Goal: Information Seeking & Learning: Learn about a topic

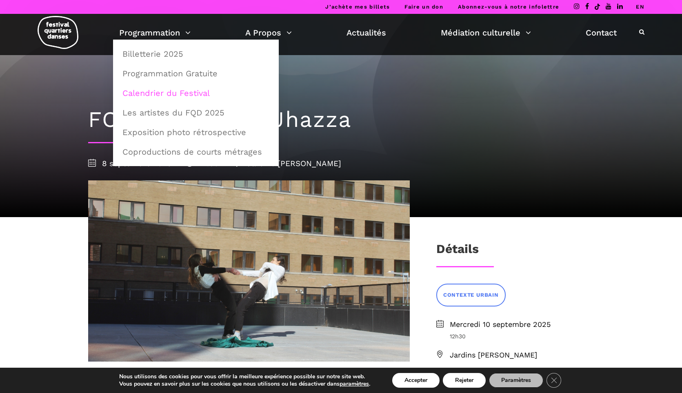
click at [153, 92] on link "Calendrier du Festival" at bounding box center [196, 93] width 157 height 19
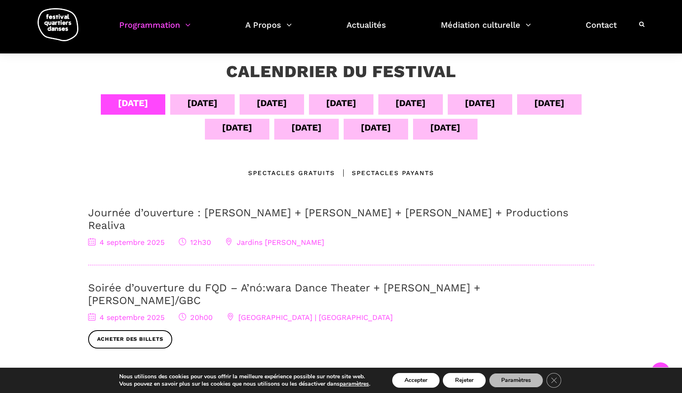
scroll to position [134, 0]
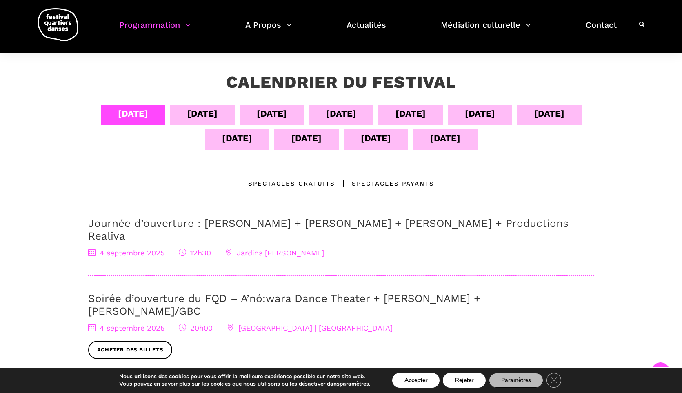
click at [216, 116] on div "[DATE]" at bounding box center [202, 115] width 65 height 20
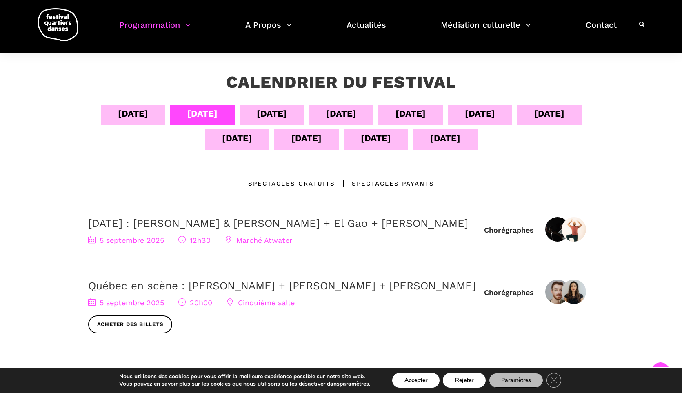
click at [288, 117] on div "[DATE]" at bounding box center [272, 115] width 65 height 20
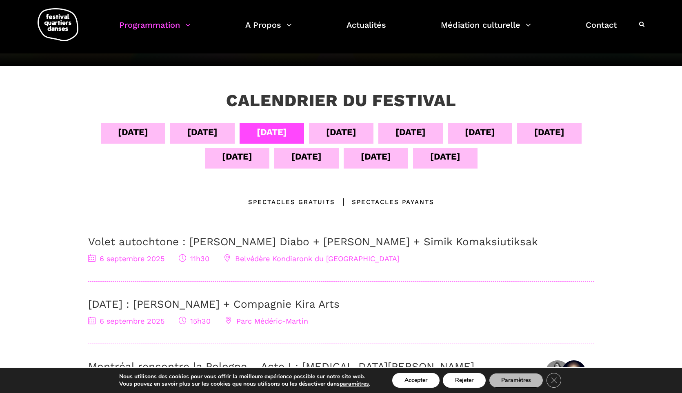
scroll to position [60, 0]
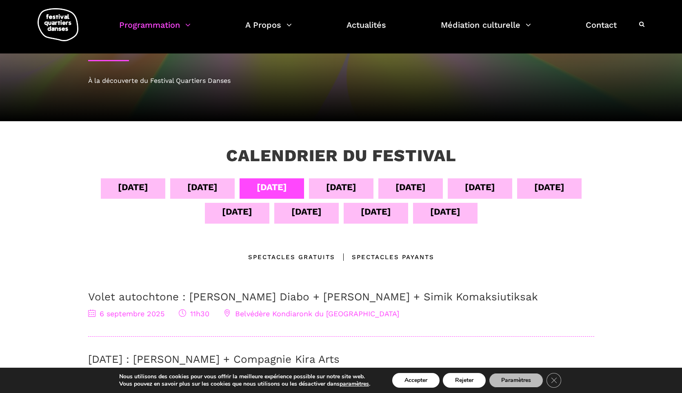
click at [343, 190] on div "[DATE]" at bounding box center [341, 187] width 30 height 14
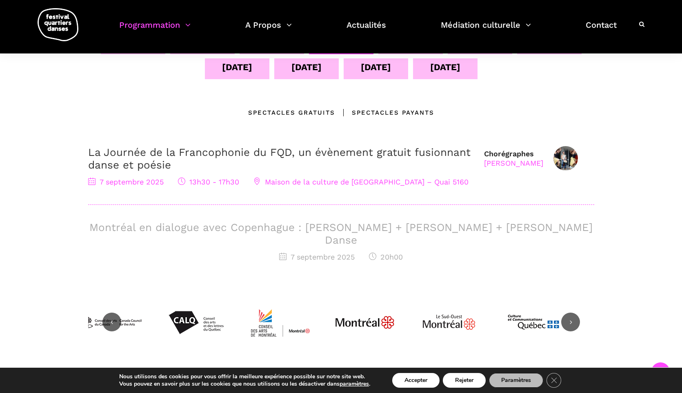
scroll to position [205, 0]
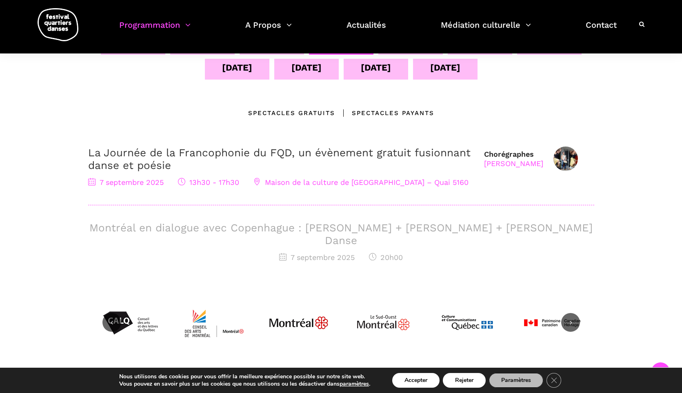
click at [357, 229] on h3 "Montréal en dialogue avec Copenhague : [PERSON_NAME] + [PERSON_NAME] + [PERSON_…" at bounding box center [341, 234] width 506 height 25
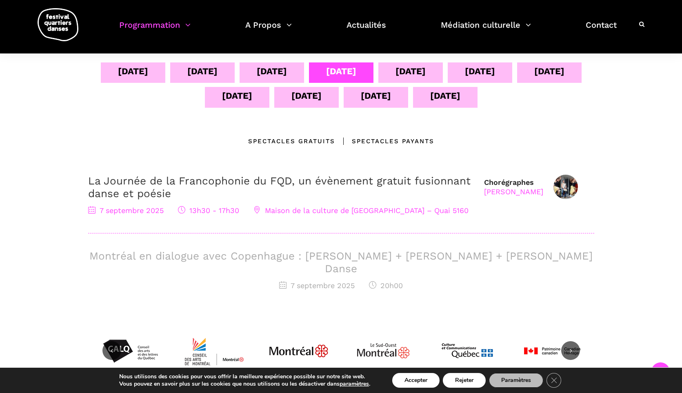
scroll to position [169, 0]
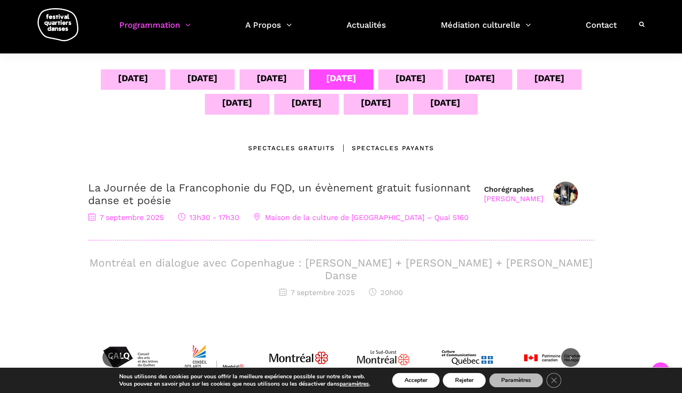
click at [404, 77] on div "[DATE]" at bounding box center [411, 78] width 30 height 14
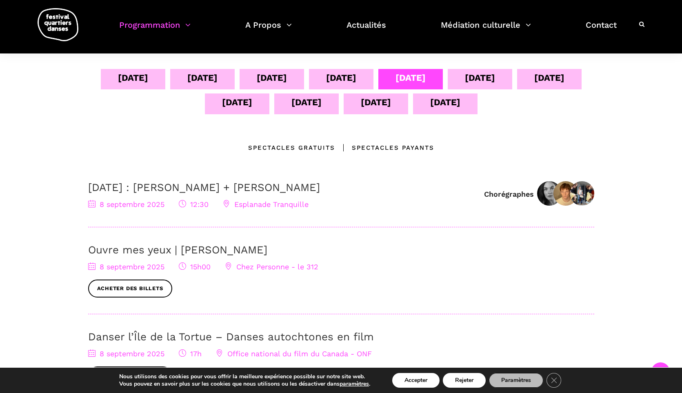
scroll to position [156, 0]
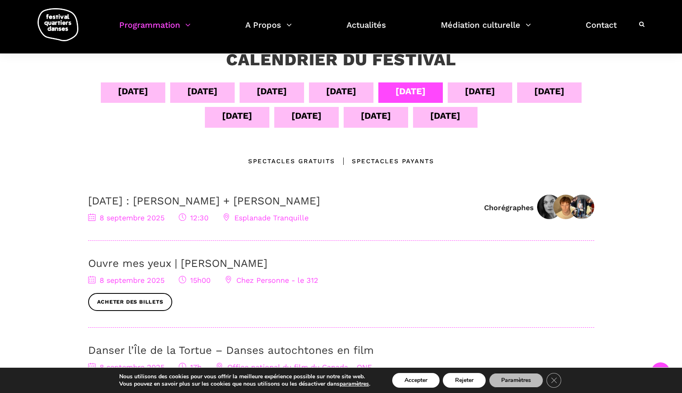
click at [488, 96] on div "[DATE]" at bounding box center [480, 91] width 30 height 14
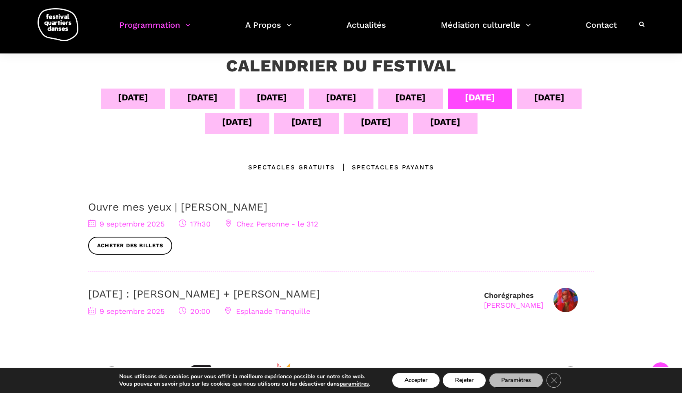
scroll to position [140, 0]
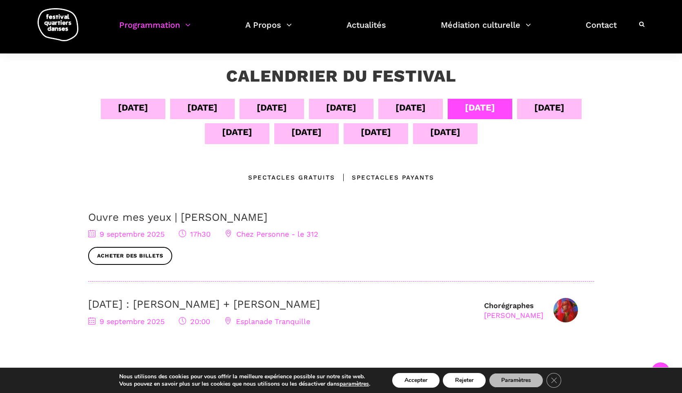
click at [555, 114] on div "[DATE]" at bounding box center [550, 107] width 30 height 14
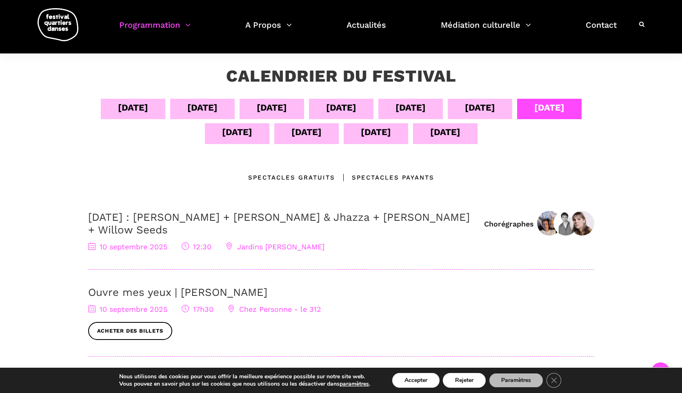
click at [235, 132] on div "[DATE]" at bounding box center [237, 132] width 30 height 14
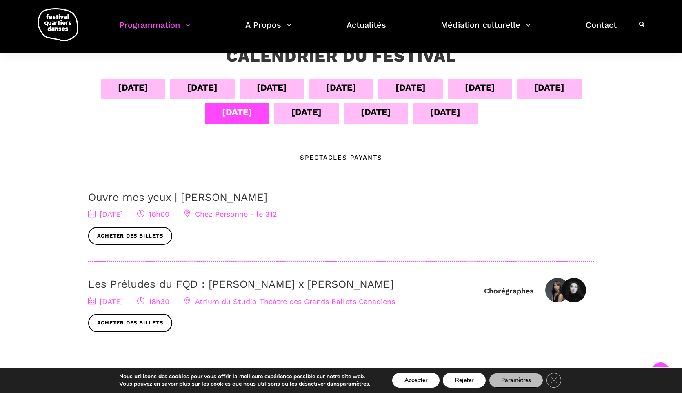
scroll to position [157, 0]
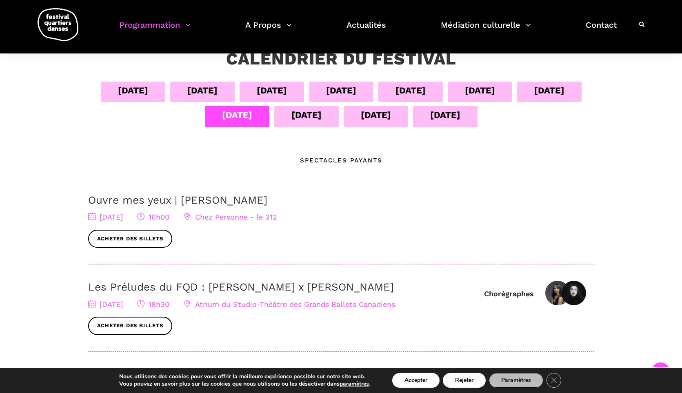
click at [324, 124] on div "[DATE]" at bounding box center [306, 116] width 65 height 20
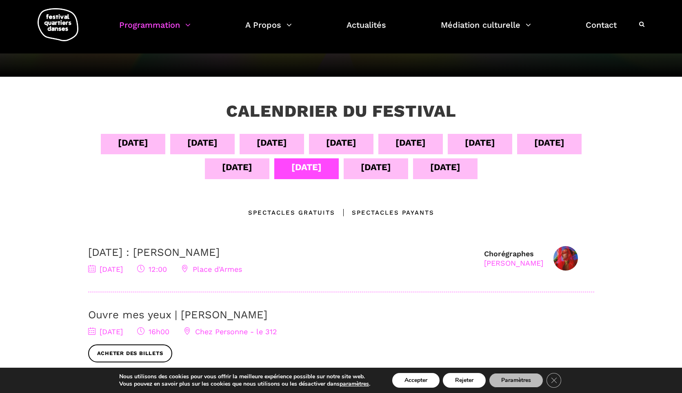
scroll to position [75, 0]
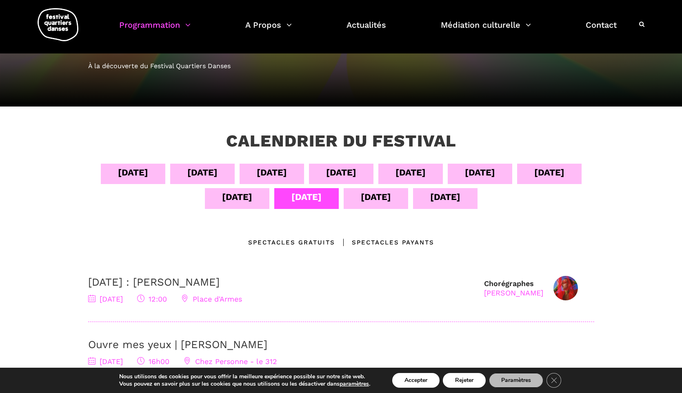
click at [376, 200] on div "[DATE]" at bounding box center [376, 197] width 30 height 14
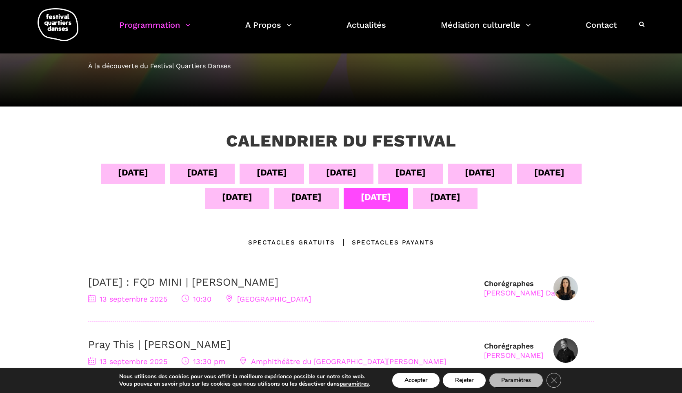
click at [460, 202] on div "[DATE]" at bounding box center [445, 197] width 30 height 14
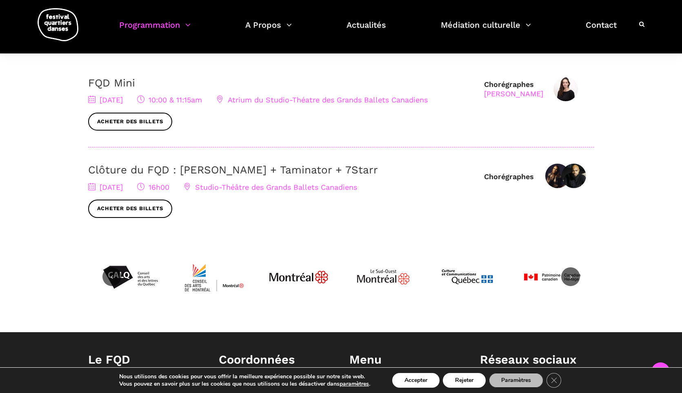
scroll to position [278, 0]
